Goal: Book appointment/travel/reservation

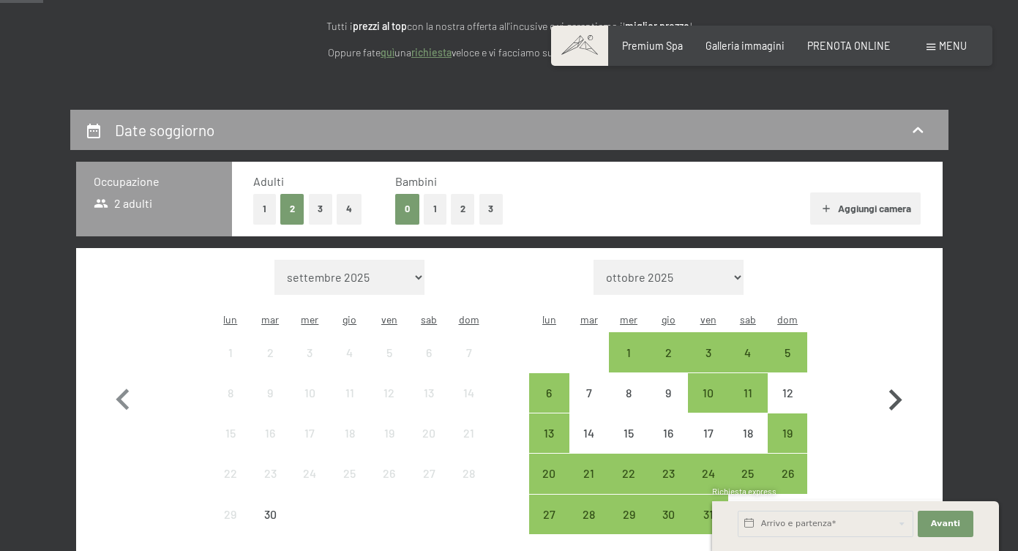
click at [895, 393] on icon "button" at bounding box center [895, 399] width 13 height 21
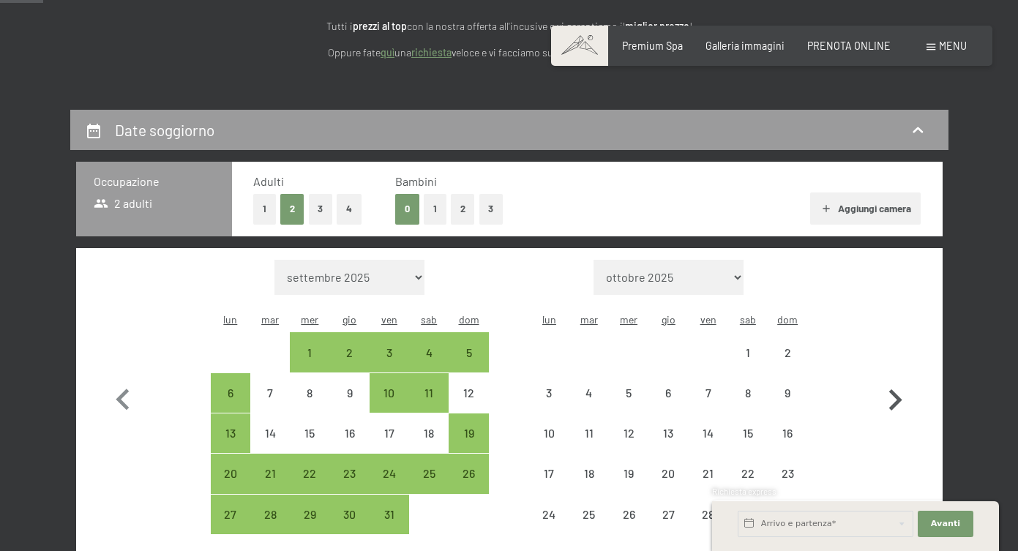
select select "2025-10-01"
select select "2025-11-01"
click at [895, 393] on icon "button" at bounding box center [895, 399] width 13 height 21
select select "2025-11-01"
select select "2025-12-01"
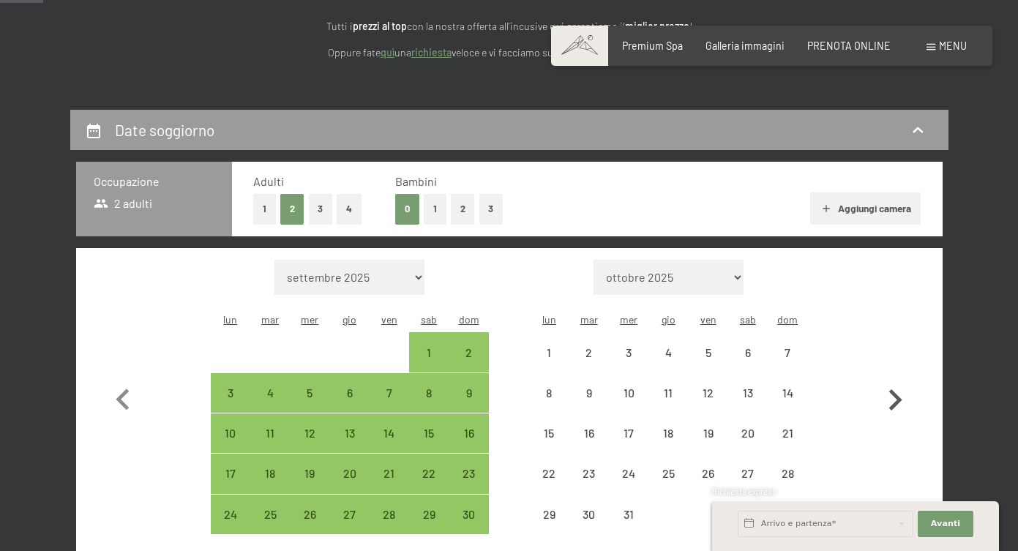
select select "2025-11-01"
select select "2025-12-01"
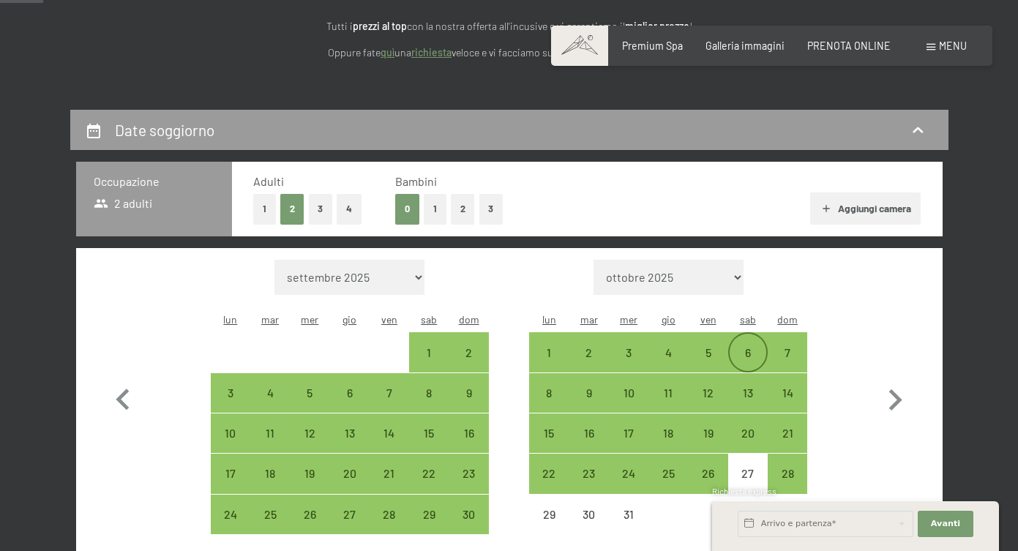
click at [740, 347] on div "6" at bounding box center [747, 365] width 37 height 37
select select "2025-11-01"
select select "2025-12-01"
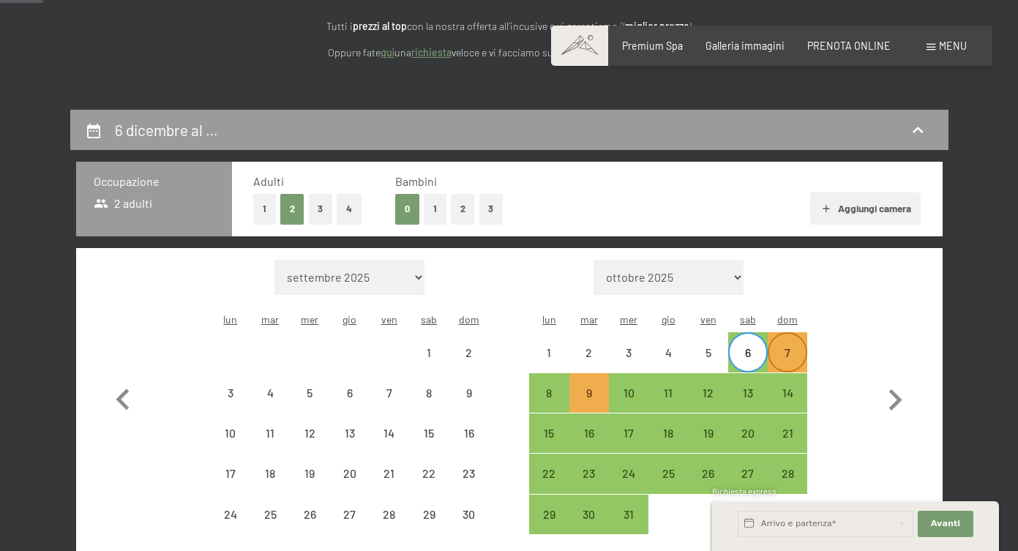
click at [789, 347] on div "7" at bounding box center [787, 365] width 37 height 37
select select "2025-11-01"
select select "2025-12-01"
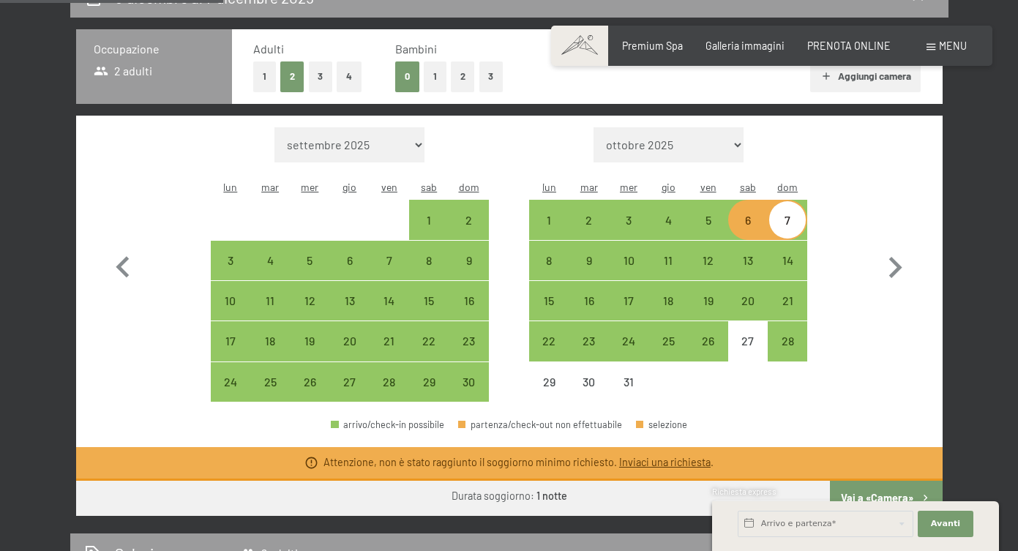
scroll to position [342, 0]
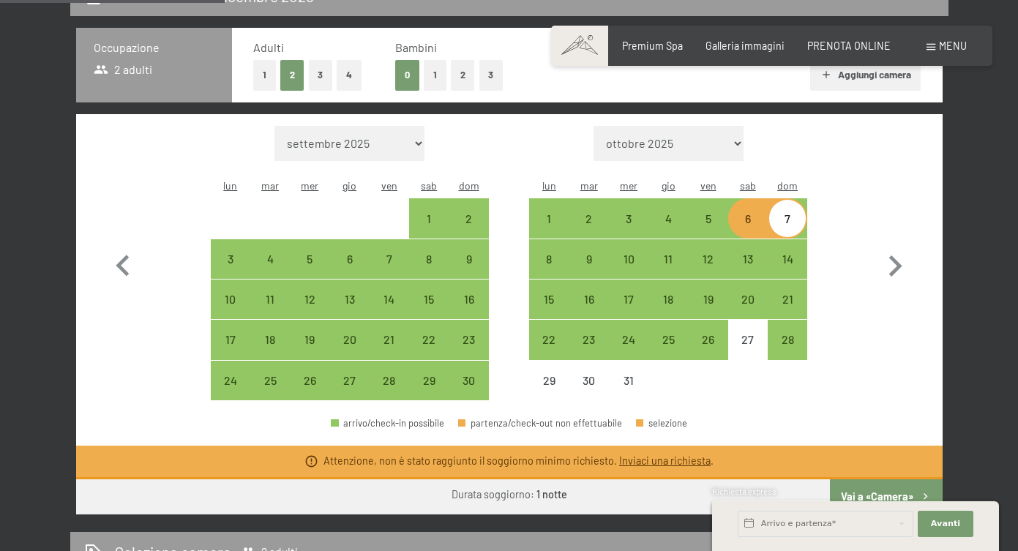
click at [862, 479] on button "Vai a «Camera»" at bounding box center [886, 496] width 112 height 35
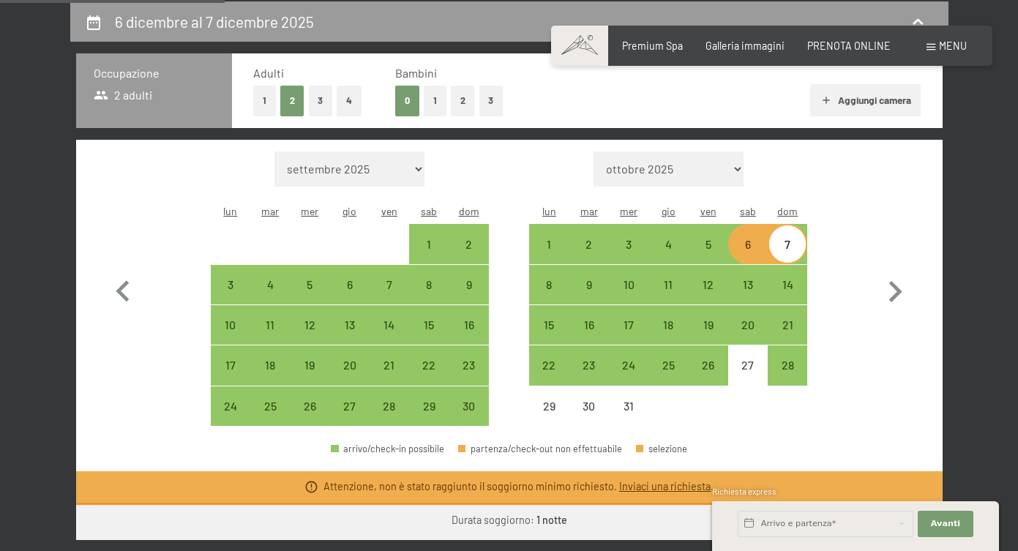
select select "2025-11-01"
select select "2025-12-01"
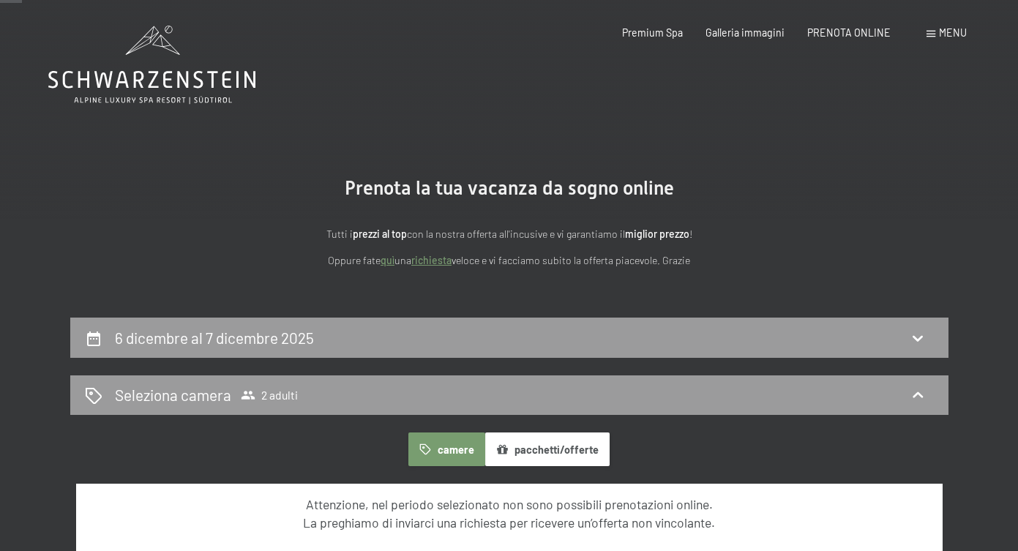
scroll to position [0, 0]
click at [732, 34] on span "Galleria immagini" at bounding box center [744, 30] width 79 height 12
